Goal: Transaction & Acquisition: Book appointment/travel/reservation

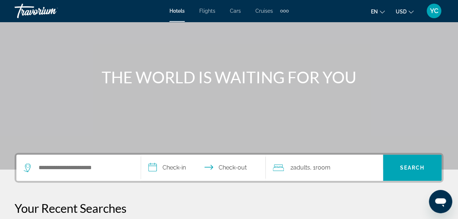
scroll to position [58, 0]
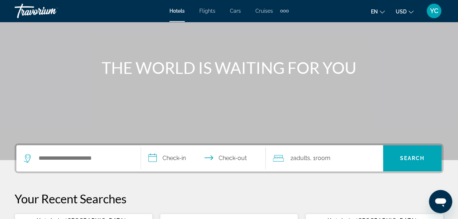
drag, startPoint x: 98, startPoint y: 165, endPoint x: 98, endPoint y: 154, distance: 10.6
click at [98, 154] on div "Search widget" at bounding box center [79, 158] width 110 height 26
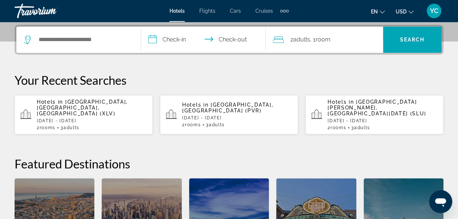
scroll to position [178, 0]
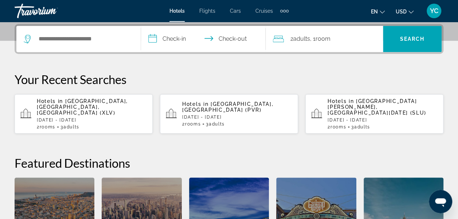
click at [92, 40] on input "Search hotel destination" at bounding box center [84, 39] width 92 height 11
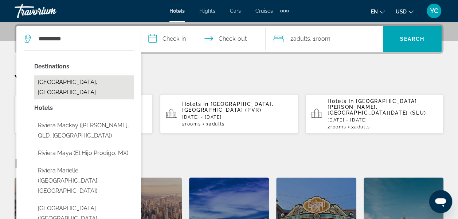
click at [55, 84] on button "[GEOGRAPHIC_DATA], [GEOGRAPHIC_DATA]" at bounding box center [84, 87] width 100 height 24
type input "**********"
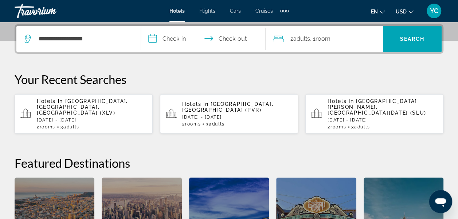
click at [158, 39] on input "**********" at bounding box center [205, 40] width 128 height 28
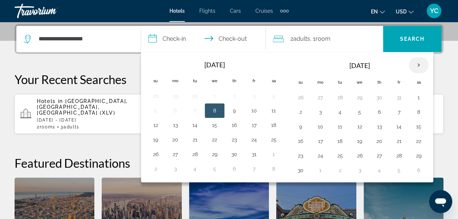
click at [413, 68] on th "Next month" at bounding box center [419, 65] width 20 height 16
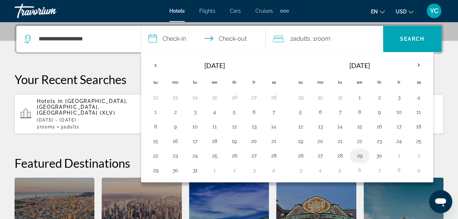
click at [358, 155] on button "29" at bounding box center [360, 156] width 12 height 10
click at [416, 65] on th "Next month" at bounding box center [419, 65] width 20 height 16
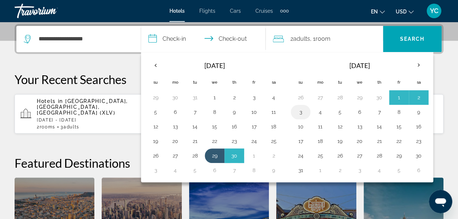
click at [301, 112] on button "3" at bounding box center [301, 112] width 12 height 10
type input "**********"
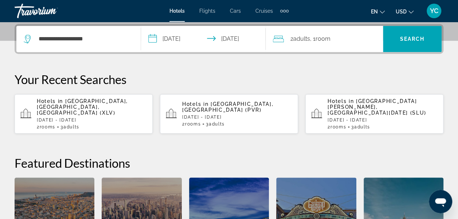
click at [368, 42] on div "2 Adult Adults , 1 Room rooms" at bounding box center [328, 39] width 110 height 10
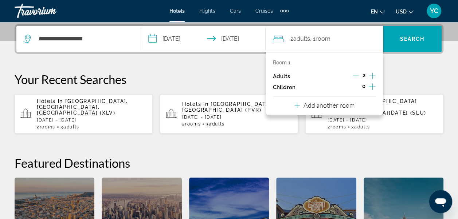
click at [348, 107] on p "Add another room" at bounding box center [329, 105] width 51 height 8
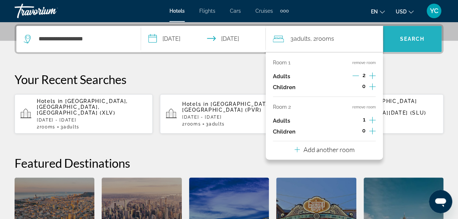
click at [423, 35] on span "Search" at bounding box center [412, 38] width 59 height 17
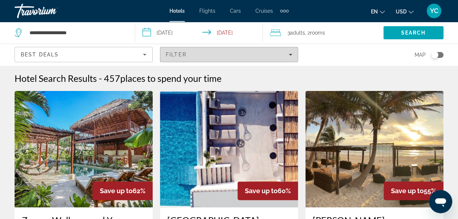
click at [292, 55] on span "Filters" at bounding box center [228, 54] width 137 height 17
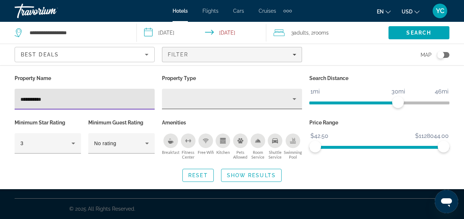
type input "**********"
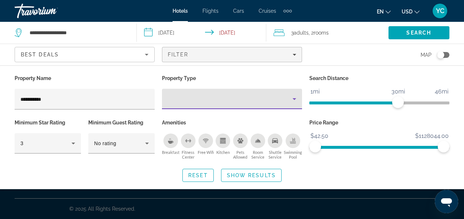
click at [294, 101] on icon "Property type" at bounding box center [294, 99] width 9 height 9
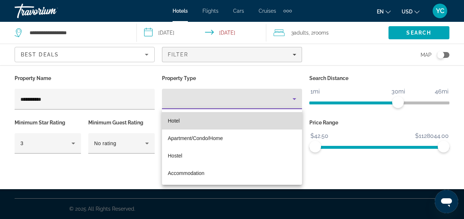
click at [228, 123] on mat-option "Hotel" at bounding box center [232, 120] width 140 height 17
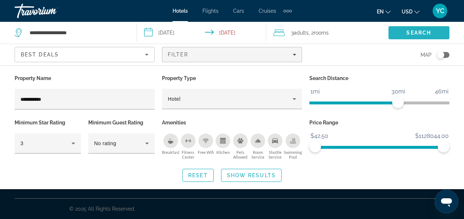
click at [407, 31] on span "Search" at bounding box center [418, 33] width 25 height 6
click at [418, 31] on span "Search" at bounding box center [418, 33] width 25 height 6
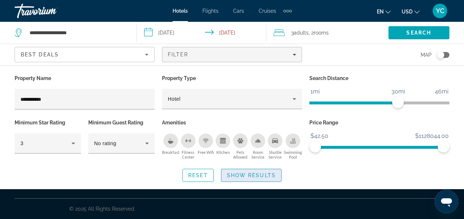
click at [234, 179] on span "Search widget" at bounding box center [251, 175] width 60 height 17
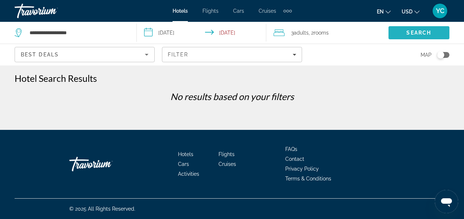
click at [404, 33] on span "Search" at bounding box center [418, 32] width 61 height 17
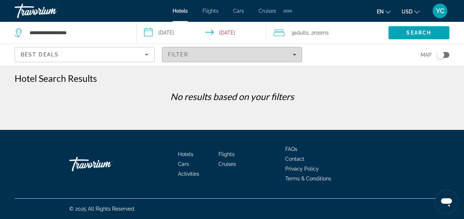
click at [296, 55] on icon "Filters" at bounding box center [294, 55] width 4 height 4
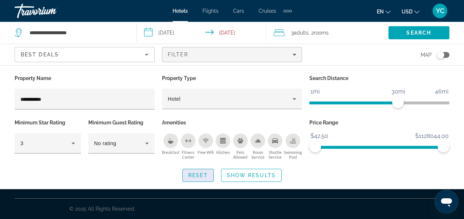
click at [203, 173] on span "Reset" at bounding box center [198, 176] width 20 height 6
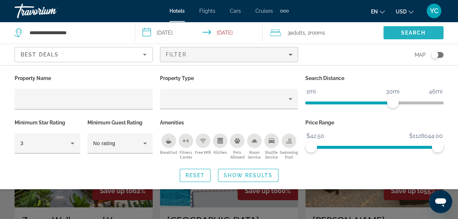
click at [413, 27] on span "Search" at bounding box center [413, 32] width 60 height 17
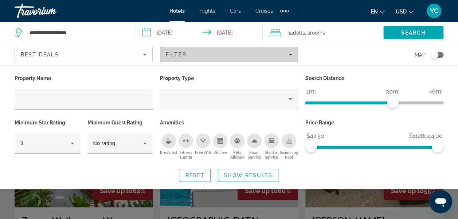
click at [293, 57] on span "Filters" at bounding box center [228, 54] width 137 height 17
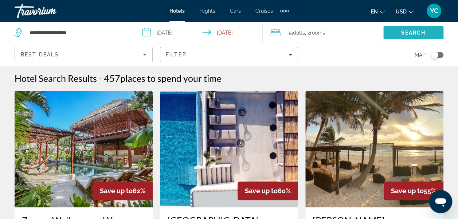
click at [414, 36] on span "Search" at bounding box center [413, 32] width 60 height 17
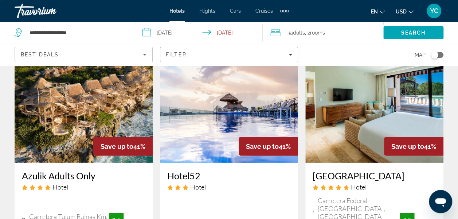
scroll to position [1152, 0]
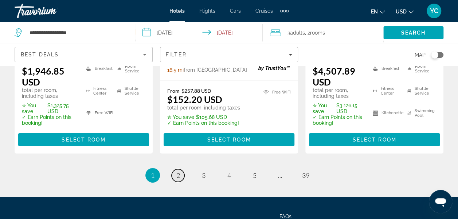
click at [183, 170] on link "page 2" at bounding box center [178, 176] width 13 height 13
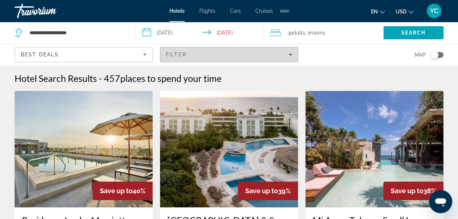
click at [289, 58] on span "Filters" at bounding box center [228, 54] width 137 height 17
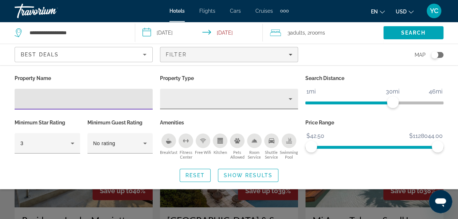
click at [294, 102] on icon "Property type" at bounding box center [290, 99] width 9 height 9
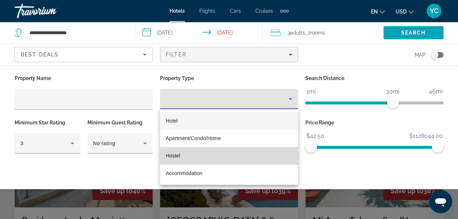
click at [195, 157] on mat-option "Hostel" at bounding box center [229, 155] width 138 height 17
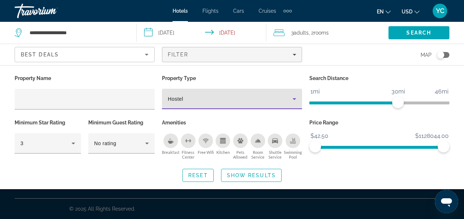
click at [295, 99] on icon "Property type" at bounding box center [294, 99] width 9 height 9
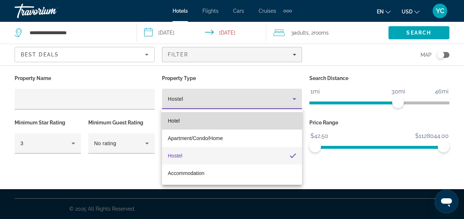
click at [231, 123] on mat-option "Hotel" at bounding box center [232, 120] width 140 height 17
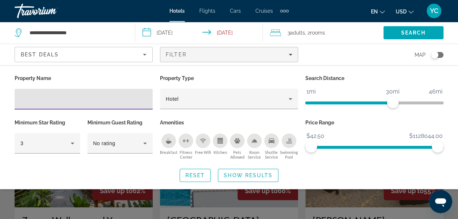
click at [42, 98] on input "Hotel Filters" at bounding box center [83, 99] width 126 height 9
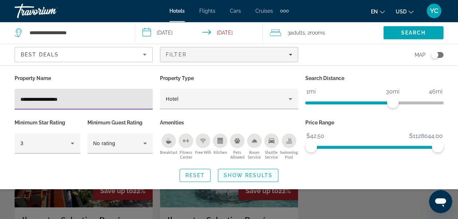
type input "**********"
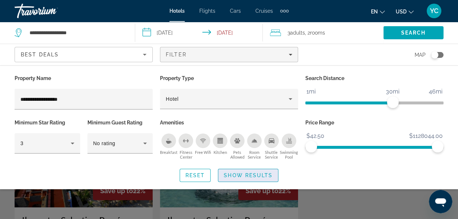
click at [246, 178] on span "Show Results" at bounding box center [248, 176] width 49 height 6
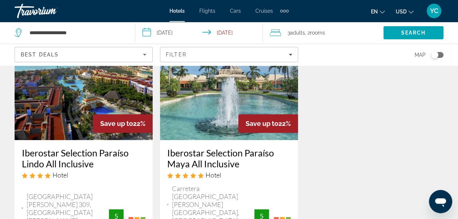
scroll to position [73, 0]
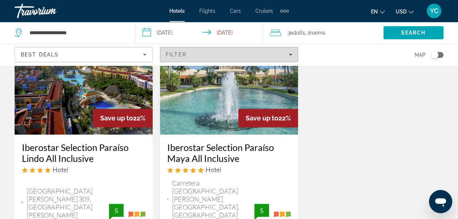
click at [287, 58] on span "Filters" at bounding box center [228, 54] width 137 height 17
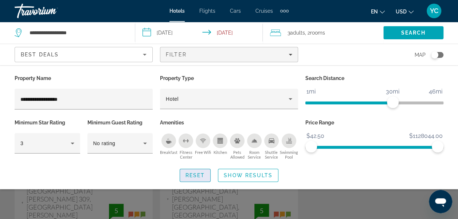
click at [196, 178] on span "Search widget" at bounding box center [195, 175] width 31 height 17
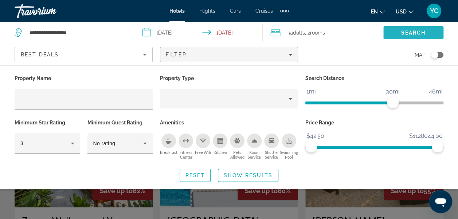
click at [429, 33] on span "Search" at bounding box center [413, 32] width 60 height 17
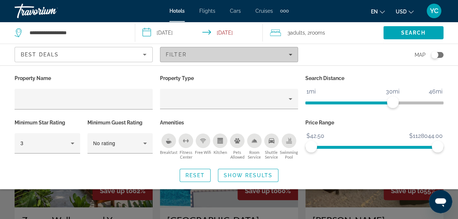
click at [292, 54] on span "Filters" at bounding box center [228, 54] width 137 height 17
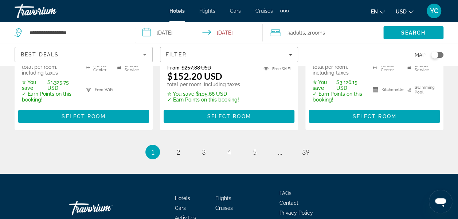
scroll to position [1195, 0]
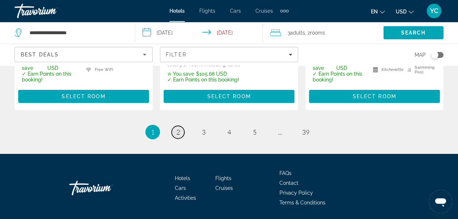
click at [177, 128] on span "2" at bounding box center [178, 132] width 4 height 8
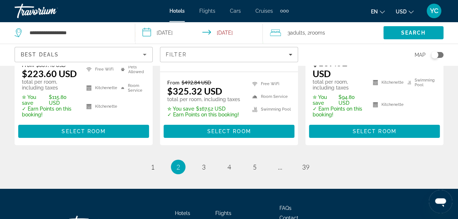
scroll to position [1219, 0]
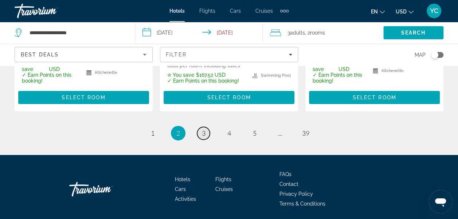
click at [203, 129] on span "3" at bounding box center [204, 133] width 4 height 8
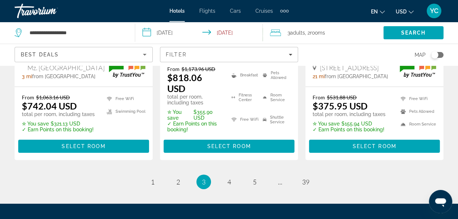
scroll to position [1161, 0]
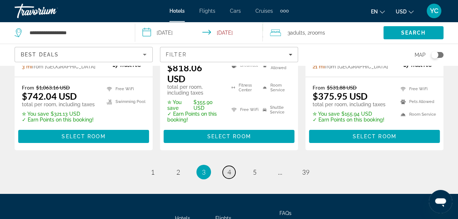
click at [232, 166] on link "page 4" at bounding box center [229, 172] width 13 height 13
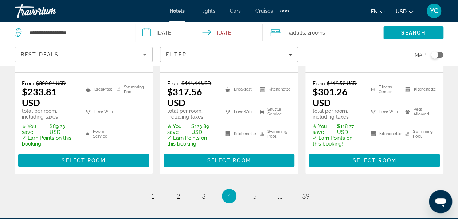
scroll to position [1190, 0]
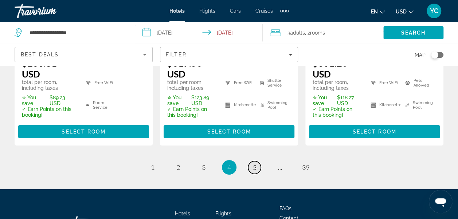
click at [255, 164] on span "5" at bounding box center [255, 168] width 4 height 8
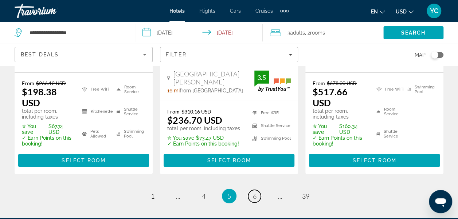
scroll to position [1219, 0]
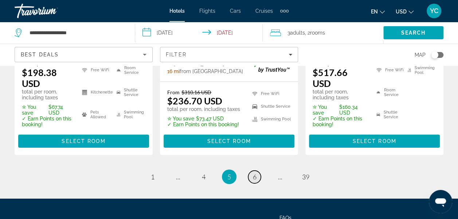
click at [258, 171] on link "page 6" at bounding box center [254, 177] width 13 height 13
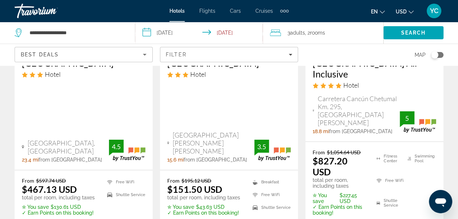
scroll to position [1122, 0]
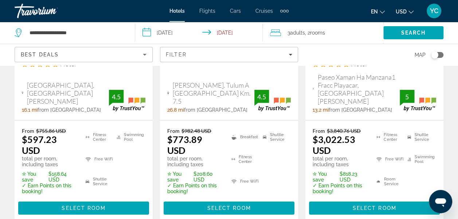
scroll to position [1176, 0]
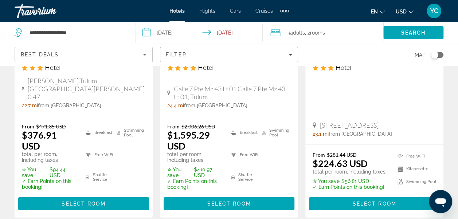
scroll to position [1152, 0]
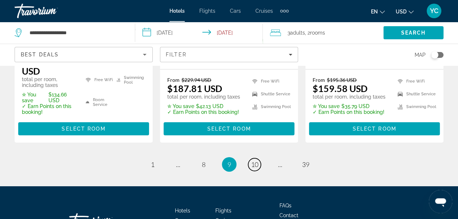
scroll to position [1185, 0]
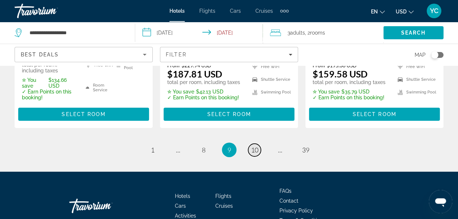
click at [254, 146] on span "10" at bounding box center [254, 150] width 7 height 8
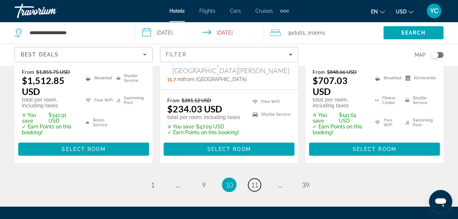
scroll to position [1239, 0]
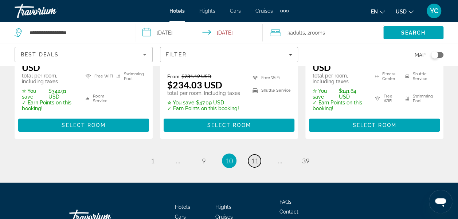
click at [254, 157] on span "11" at bounding box center [254, 161] width 7 height 8
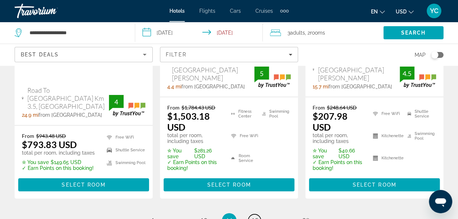
scroll to position [1181, 0]
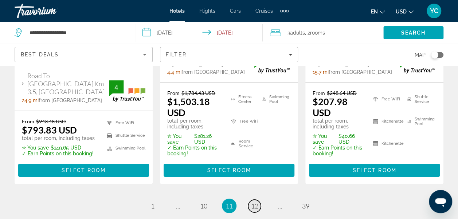
click at [255, 202] on span "12" at bounding box center [254, 206] width 7 height 8
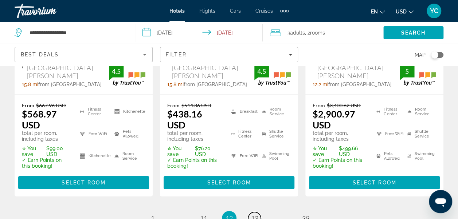
scroll to position [1156, 0]
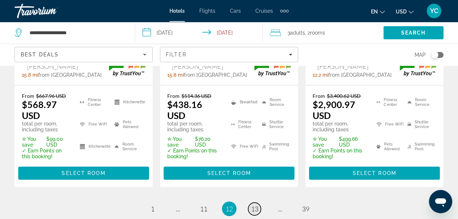
click at [255, 205] on span "13" at bounding box center [254, 209] width 7 height 8
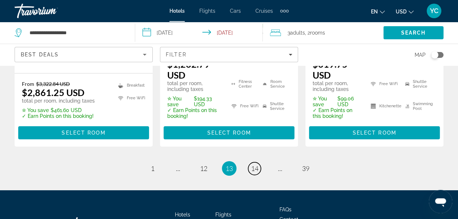
scroll to position [1224, 0]
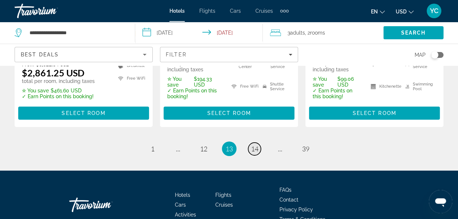
click at [255, 145] on span "14" at bounding box center [254, 149] width 7 height 8
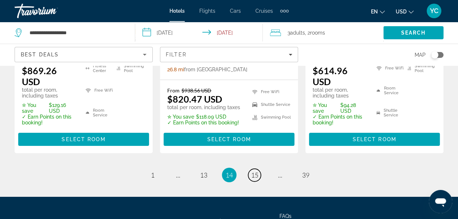
scroll to position [1205, 0]
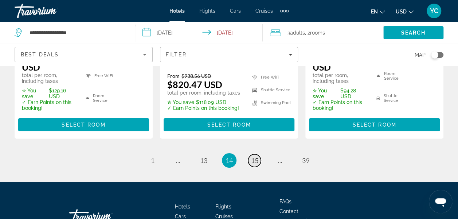
click at [251, 157] on span "15" at bounding box center [254, 161] width 7 height 8
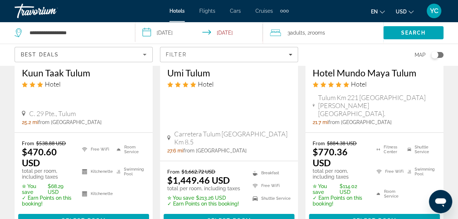
scroll to position [1113, 0]
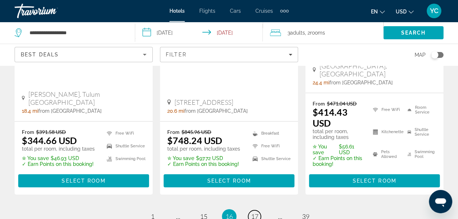
scroll to position [1161, 0]
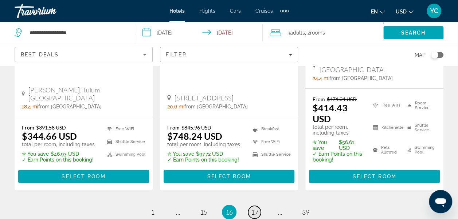
click at [255, 209] on span "17" at bounding box center [254, 213] width 7 height 8
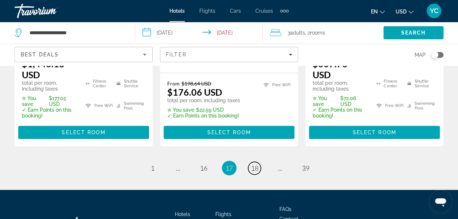
scroll to position [1210, 0]
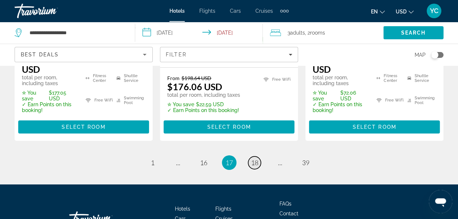
click at [253, 159] on span "18" at bounding box center [254, 163] width 7 height 8
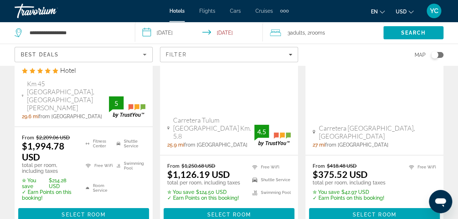
scroll to position [1132, 0]
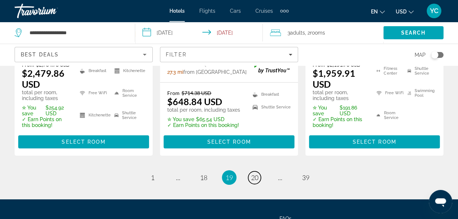
scroll to position [1205, 0]
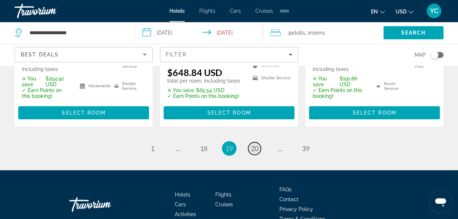
click at [258, 145] on span "20" at bounding box center [254, 149] width 7 height 8
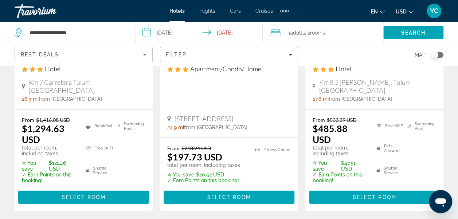
scroll to position [1189, 0]
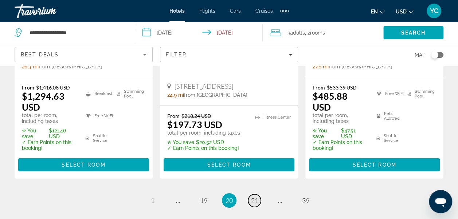
click at [254, 197] on span "21" at bounding box center [254, 201] width 7 height 8
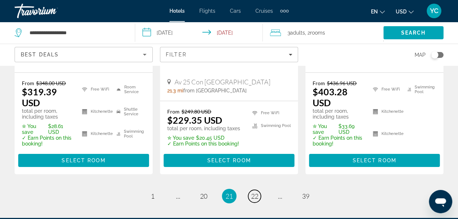
scroll to position [1219, 0]
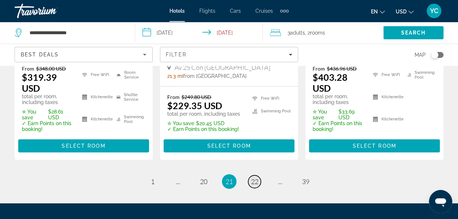
click at [256, 178] on span "22" at bounding box center [254, 182] width 7 height 8
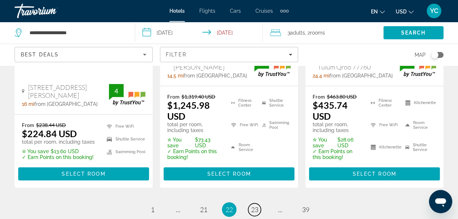
scroll to position [1166, 0]
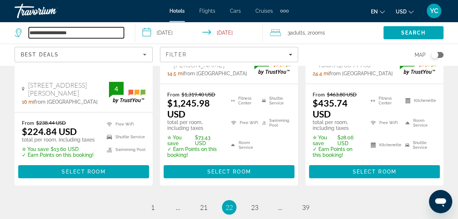
click at [83, 35] on input "**********" at bounding box center [76, 32] width 95 height 11
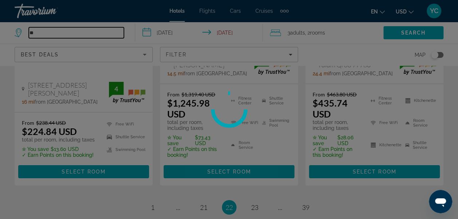
type input "*"
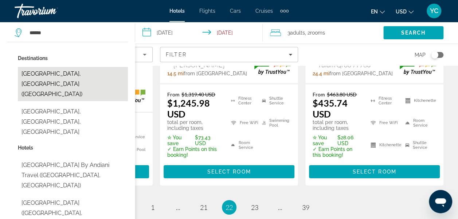
click at [56, 78] on button "[GEOGRAPHIC_DATA], [GEOGRAPHIC_DATA] ([GEOGRAPHIC_DATA])" at bounding box center [73, 84] width 110 height 34
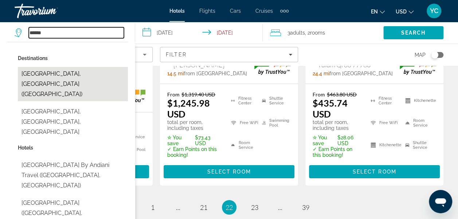
type input "**********"
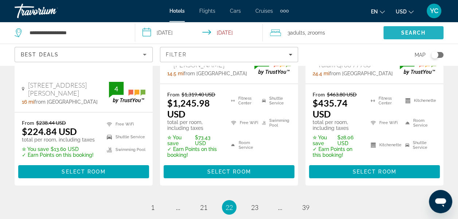
click at [411, 28] on span "Search" at bounding box center [413, 32] width 60 height 17
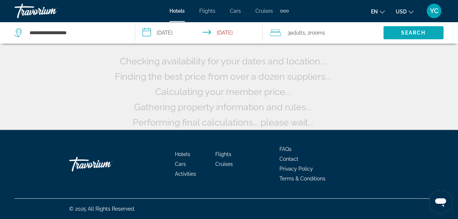
scroll to position [74, 0]
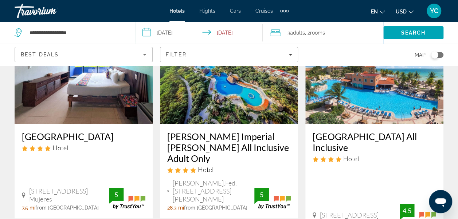
scroll to position [394, 0]
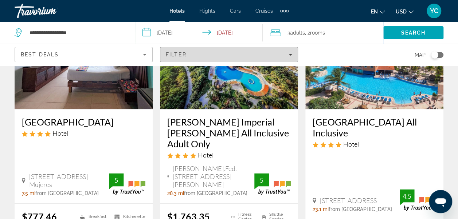
click at [292, 58] on span "Filters" at bounding box center [228, 54] width 137 height 17
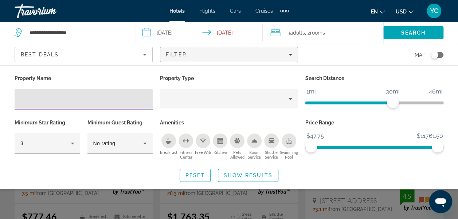
click at [126, 101] on input "Hotel Filters" at bounding box center [83, 99] width 126 height 9
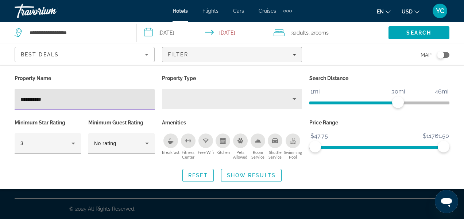
type input "**********"
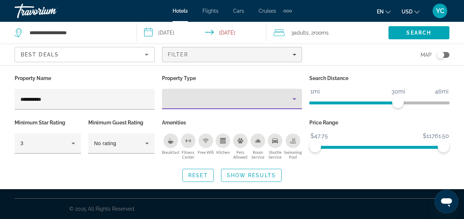
click at [296, 99] on icon "Property type" at bounding box center [294, 99] width 9 height 9
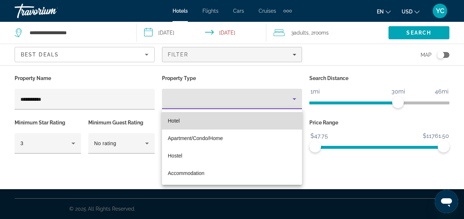
click at [247, 124] on mat-option "Hotel" at bounding box center [232, 120] width 140 height 17
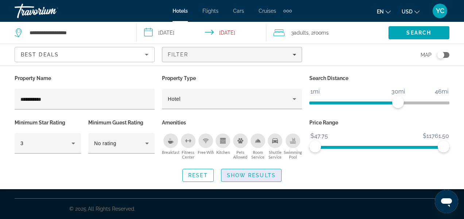
click at [238, 177] on span "Show Results" at bounding box center [251, 176] width 49 height 6
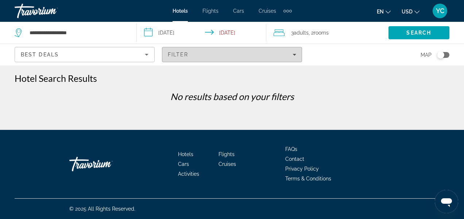
click at [295, 55] on icon "Filters" at bounding box center [294, 55] width 4 height 2
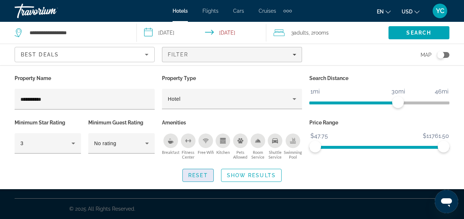
click at [200, 177] on span "Reset" at bounding box center [198, 176] width 20 height 6
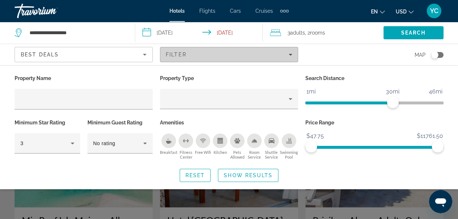
click at [292, 55] on icon "Filters" at bounding box center [291, 55] width 4 height 4
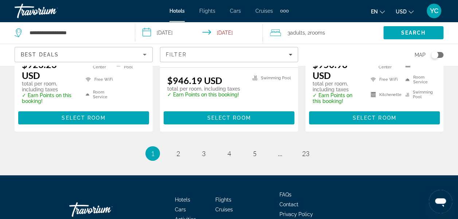
scroll to position [1138, 0]
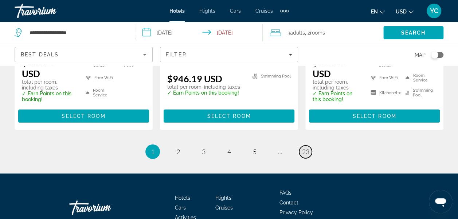
click at [307, 148] on span "23" at bounding box center [305, 152] width 7 height 8
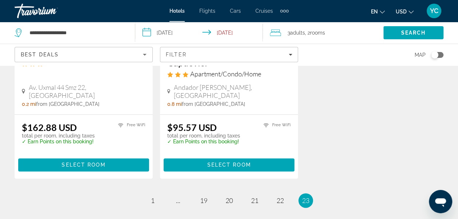
scroll to position [457, 0]
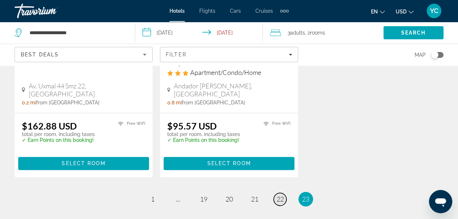
click at [281, 195] on span "22" at bounding box center [280, 199] width 7 height 8
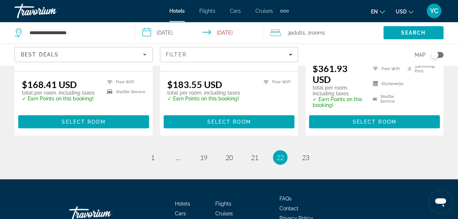
scroll to position [1074, 0]
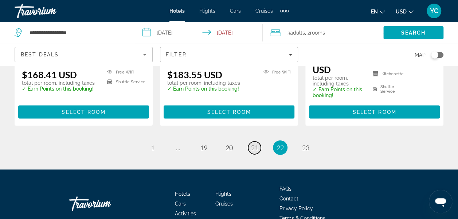
click at [257, 142] on link "page 21" at bounding box center [254, 148] width 13 height 13
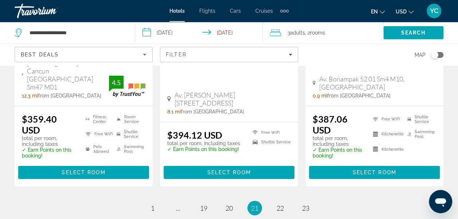
scroll to position [1078, 0]
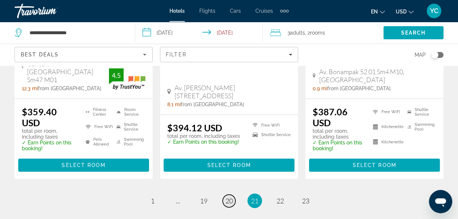
click at [234, 195] on link "page 20" at bounding box center [229, 201] width 13 height 13
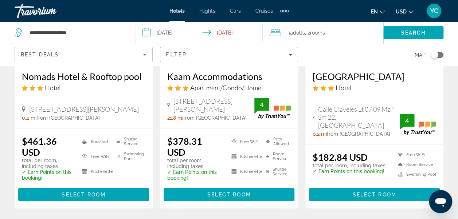
scroll to position [992, 0]
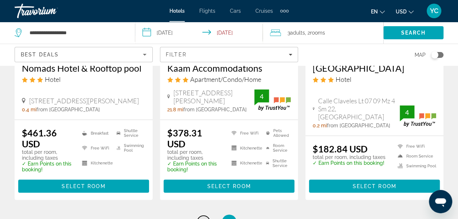
click at [206, 218] on span "19" at bounding box center [203, 222] width 7 height 8
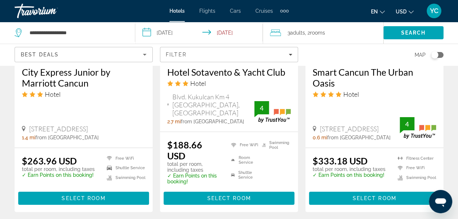
scroll to position [1040, 0]
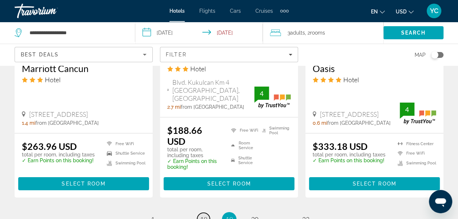
click at [204, 216] on span "18" at bounding box center [203, 220] width 7 height 8
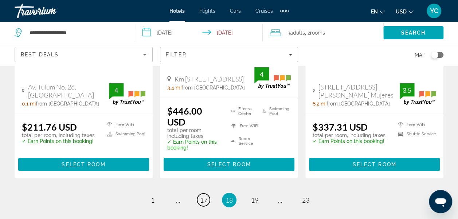
scroll to position [1059, 0]
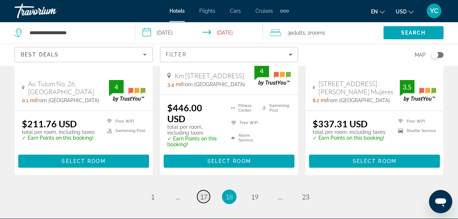
click at [205, 193] on span "17" at bounding box center [203, 197] width 7 height 8
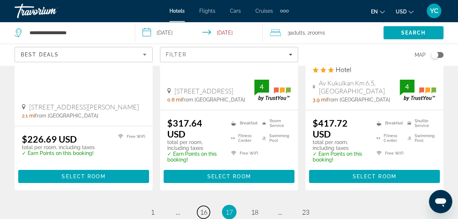
scroll to position [1074, 0]
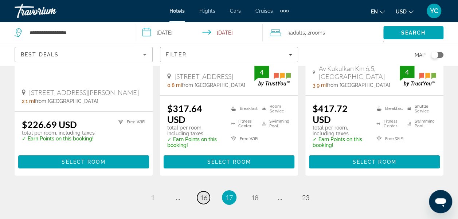
click at [204, 194] on span "16" at bounding box center [203, 198] width 7 height 8
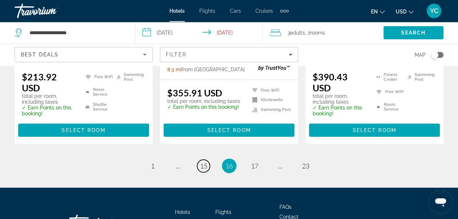
scroll to position [1088, 0]
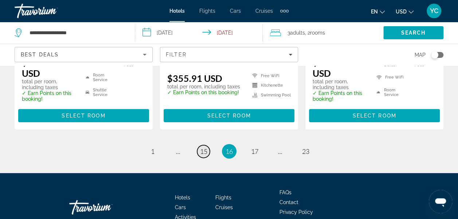
click at [205, 148] on span "15" at bounding box center [203, 152] width 7 height 8
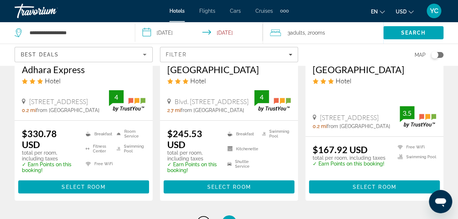
scroll to position [1010, 0]
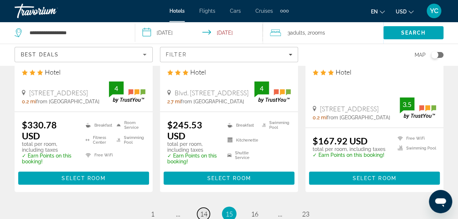
click at [203, 210] on span "14" at bounding box center [203, 214] width 7 height 8
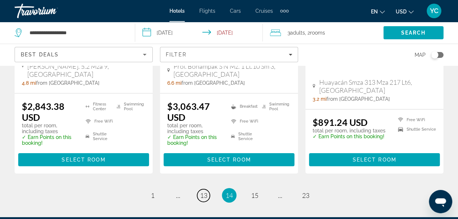
scroll to position [1151, 0]
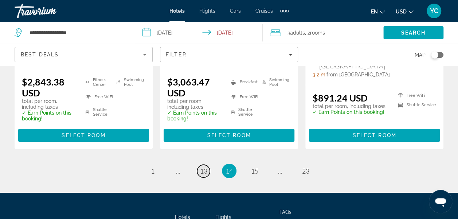
click at [204, 167] on span "13" at bounding box center [203, 171] width 7 height 8
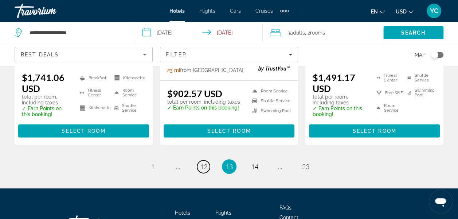
scroll to position [1176, 0]
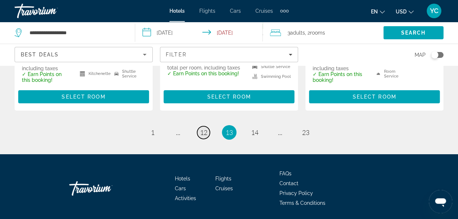
click at [206, 129] on span "12" at bounding box center [203, 133] width 7 height 8
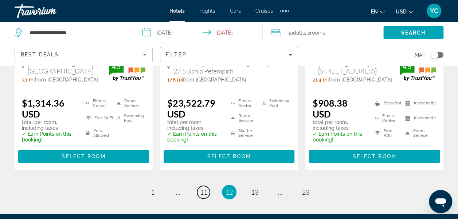
scroll to position [1195, 0]
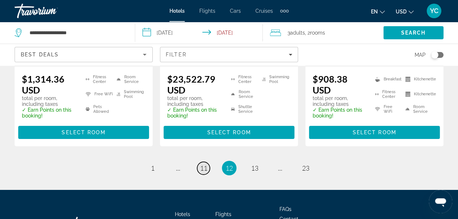
click at [206, 164] on span "11" at bounding box center [203, 168] width 7 height 8
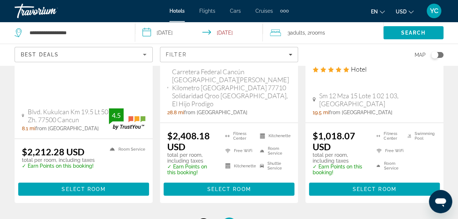
scroll to position [1088, 0]
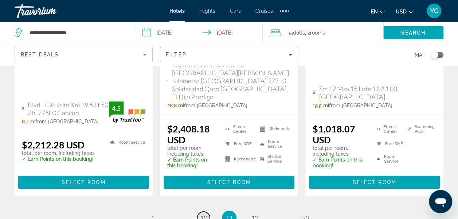
click at [203, 214] on span "10" at bounding box center [203, 218] width 7 height 8
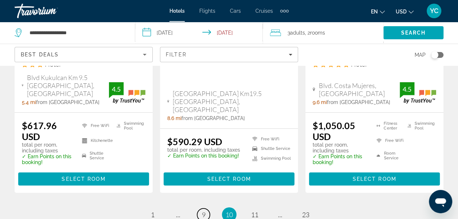
scroll to position [1069, 0]
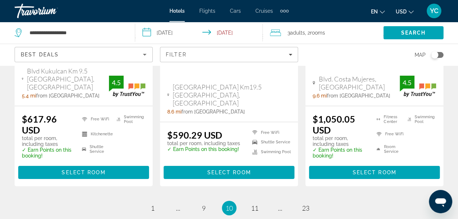
click at [234, 201] on li "You're on page 10" at bounding box center [229, 208] width 15 height 15
click at [230, 205] on span "10" at bounding box center [229, 209] width 7 height 8
click at [254, 205] on span "11" at bounding box center [254, 209] width 7 height 8
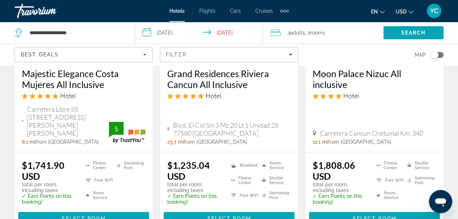
scroll to position [758, 0]
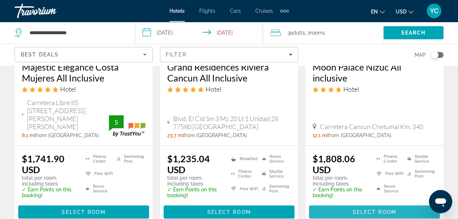
click at [403, 204] on span "Main content" at bounding box center [374, 212] width 131 height 17
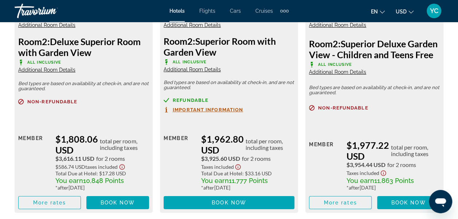
scroll to position [1278, 0]
